Goal: Task Accomplishment & Management: Use online tool/utility

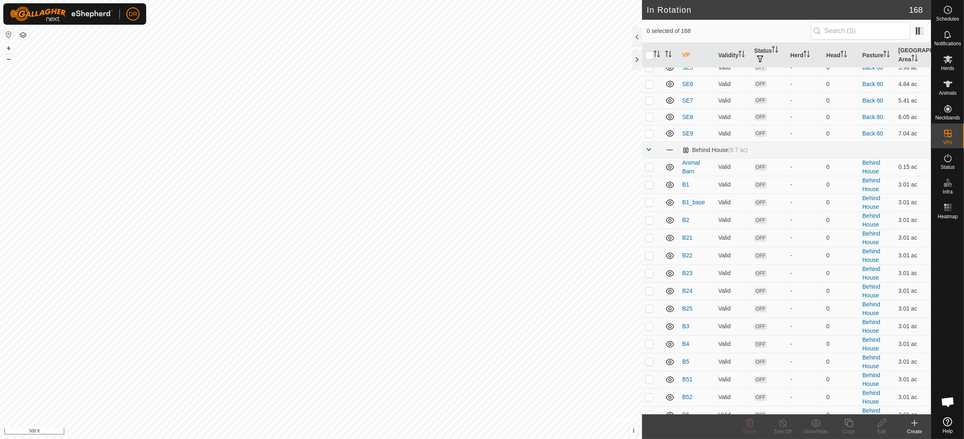
scroll to position [1030, 0]
click at [650, 182] on p-checkbox at bounding box center [649, 183] width 8 height 7
checkbox input "true"
click at [650, 167] on span at bounding box center [648, 166] width 7 height 7
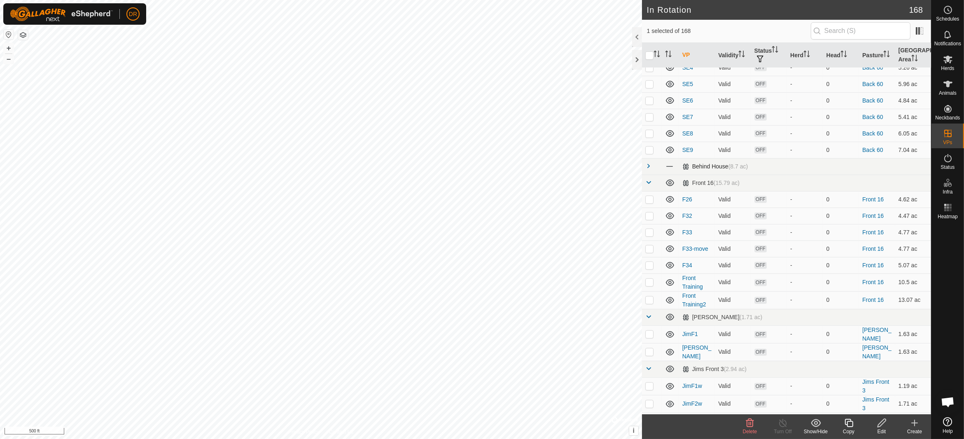
click at [650, 166] on span at bounding box center [648, 166] width 7 height 7
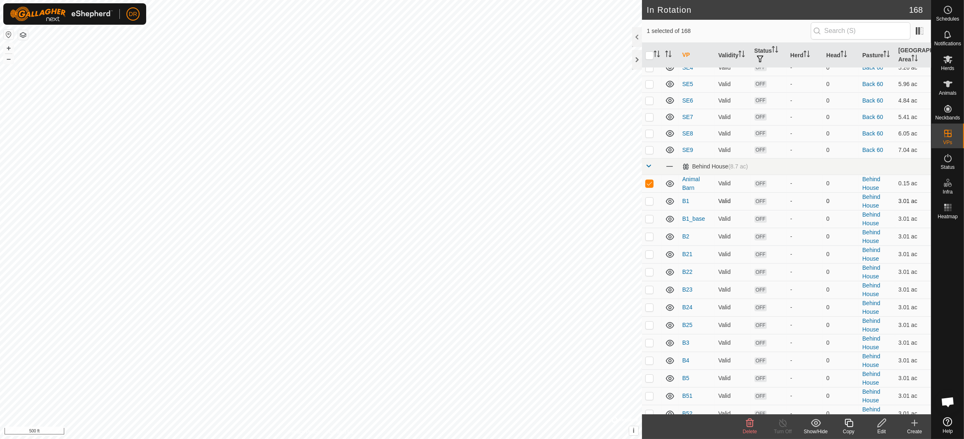
click at [651, 201] on p-checkbox at bounding box center [649, 201] width 8 height 7
checkbox input "true"
click at [649, 219] on p-checkbox at bounding box center [649, 218] width 8 height 7
checkbox input "true"
click at [649, 236] on p-checkbox at bounding box center [649, 236] width 8 height 7
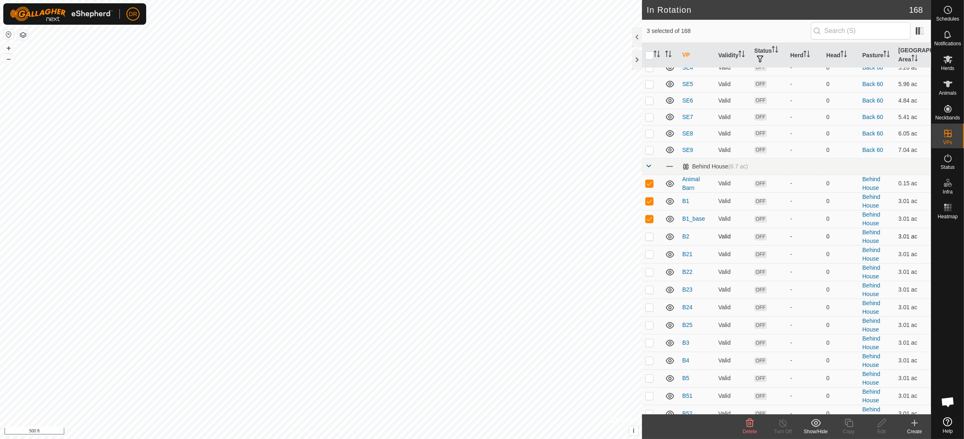
checkbox input "true"
click at [650, 254] on p-checkbox at bounding box center [649, 254] width 8 height 7
checkbox input "true"
click at [649, 269] on p-checkbox at bounding box center [649, 272] width 8 height 7
checkbox input "true"
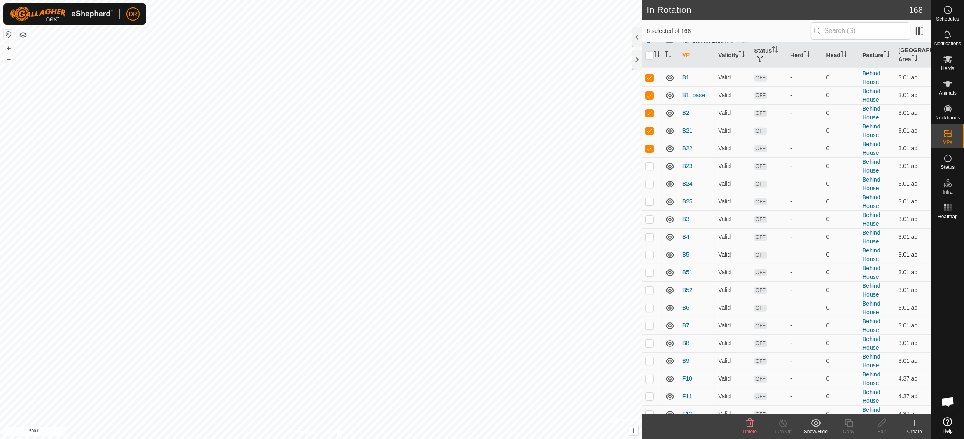
scroll to position [1112, 0]
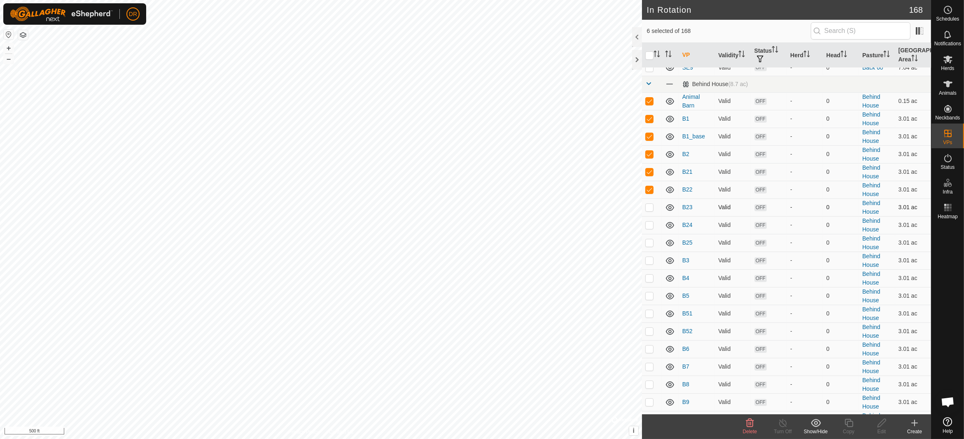
click at [651, 206] on p-checkbox at bounding box center [649, 207] width 8 height 7
checkbox input "true"
click at [649, 228] on td at bounding box center [652, 225] width 20 height 18
click at [647, 223] on p-checkbox at bounding box center [649, 225] width 8 height 7
checkbox input "false"
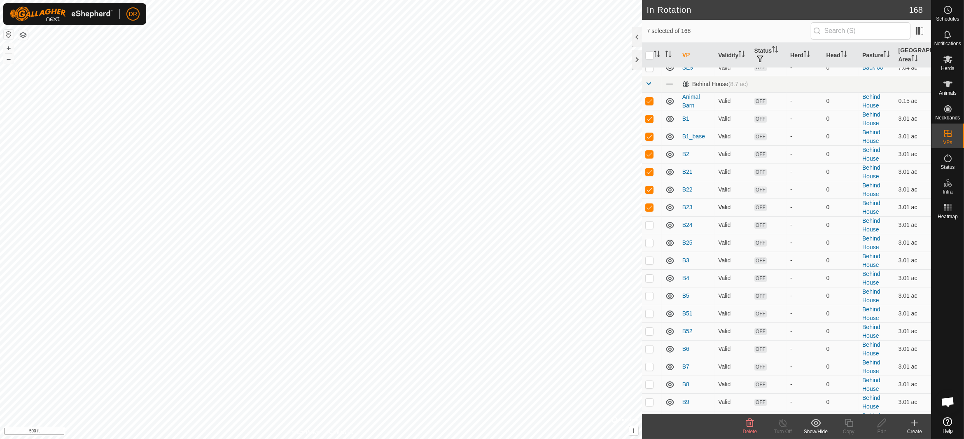
click at [652, 206] on p-checkbox at bounding box center [649, 207] width 8 height 7
checkbox input "false"
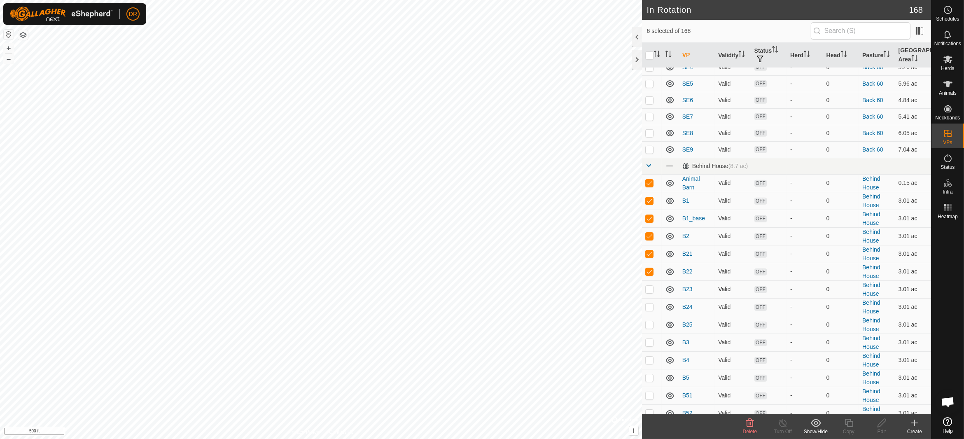
scroll to position [1030, 0]
click at [646, 272] on p-checkbox at bounding box center [649, 272] width 8 height 7
checkbox input "false"
click at [651, 254] on p-checkbox at bounding box center [649, 254] width 8 height 7
checkbox input "false"
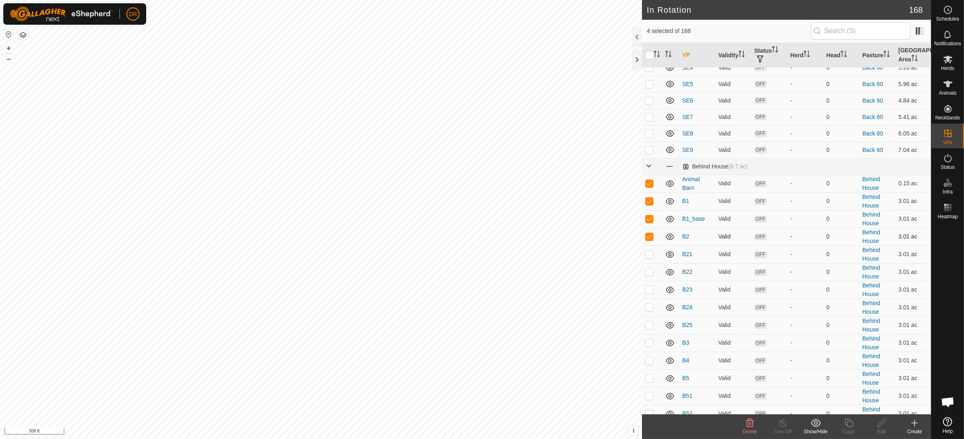
click at [650, 238] on p-checkbox at bounding box center [649, 236] width 8 height 7
checkbox input "false"
click at [650, 220] on p-checkbox at bounding box center [649, 218] width 8 height 7
checkbox input "false"
click at [652, 201] on p-checkbox at bounding box center [649, 201] width 8 height 7
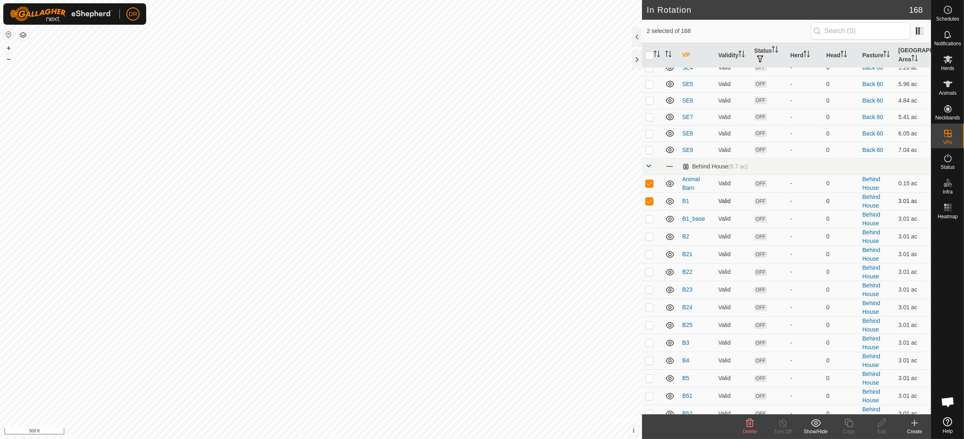
checkbox input "false"
click at [652, 184] on p-checkbox at bounding box center [649, 183] width 8 height 7
checkbox input "false"
click at [945, 63] on icon at bounding box center [948, 60] width 9 height 8
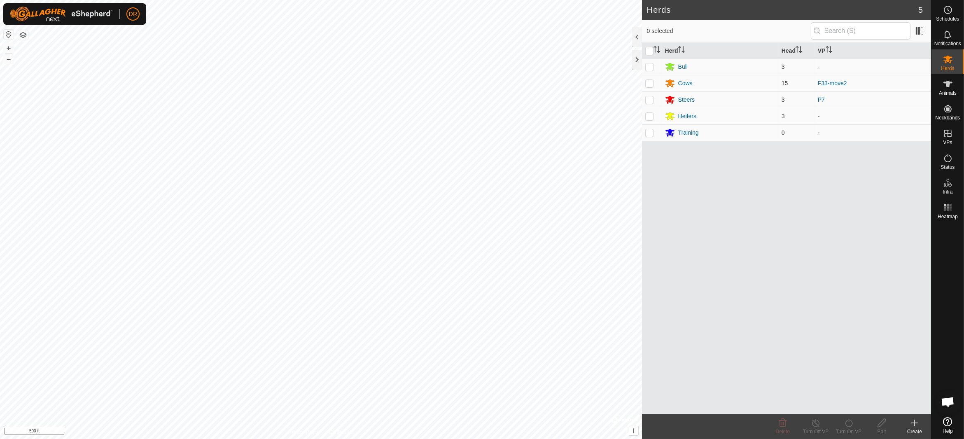
click at [650, 83] on p-checkbox at bounding box center [649, 83] width 8 height 7
checkbox input "true"
click at [848, 427] on icon at bounding box center [848, 423] width 7 height 8
click at [851, 406] on link "Now" at bounding box center [874, 405] width 82 height 16
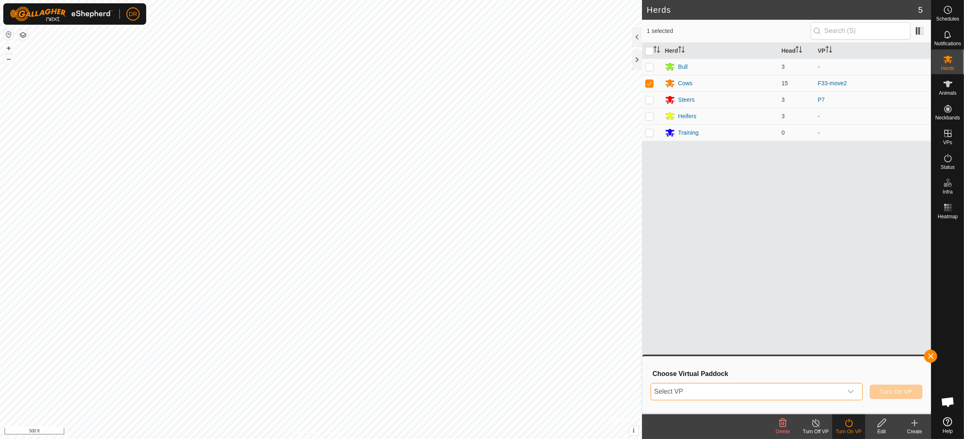
click at [718, 388] on span "Select VP" at bounding box center [747, 391] width 192 height 16
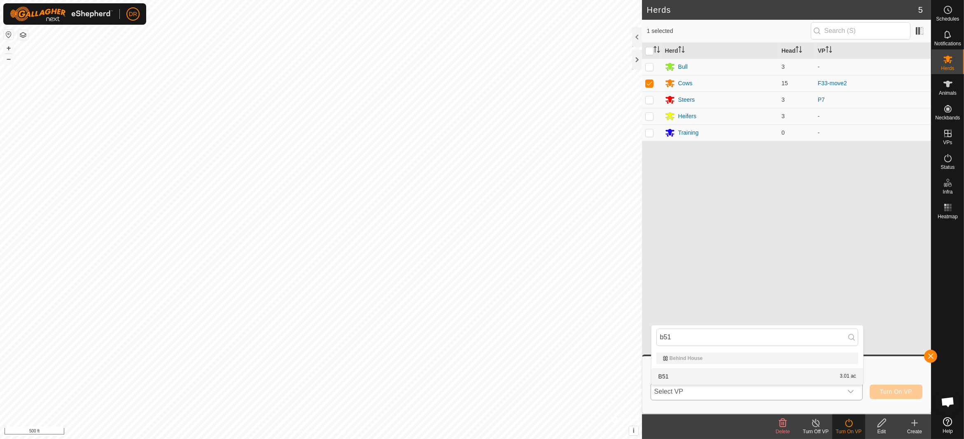
type input "b51"
click at [664, 376] on li "B51 3.01 ac" at bounding box center [758, 376] width 212 height 16
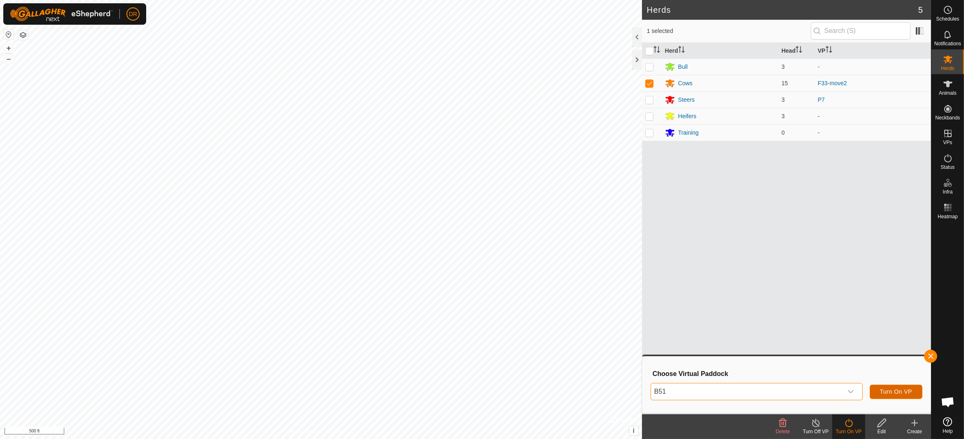
click at [887, 392] on span "Turn On VP" at bounding box center [896, 391] width 32 height 7
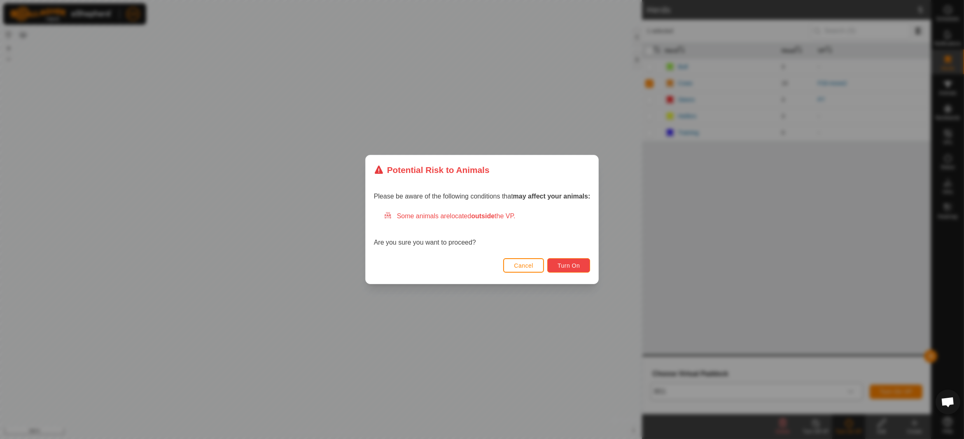
click at [569, 268] on span "Turn On" at bounding box center [569, 265] width 22 height 7
